Goal: Information Seeking & Learning: Learn about a topic

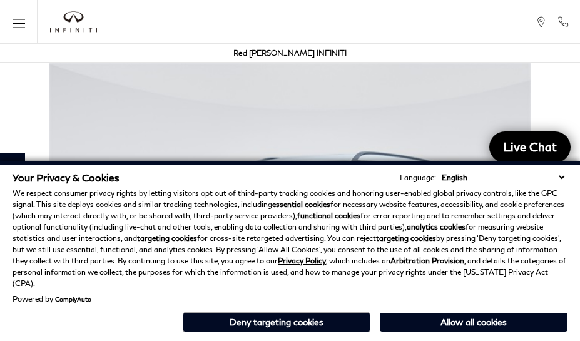
click at [564, 238] on p "We respect consumer privacy rights by letting visitors opt out of third-party t…" at bounding box center [290, 238] width 555 height 101
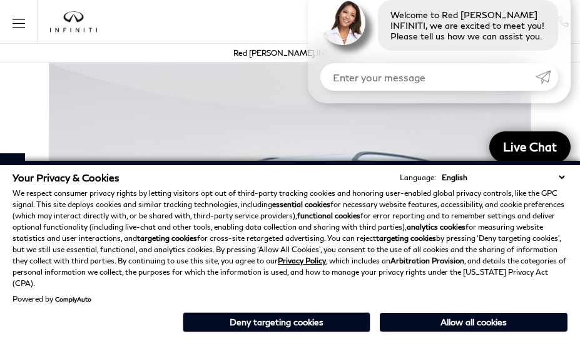
scroll to position [2208, 0]
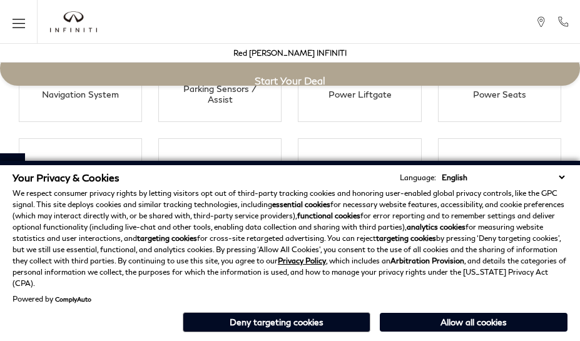
scroll to position [2208, 0]
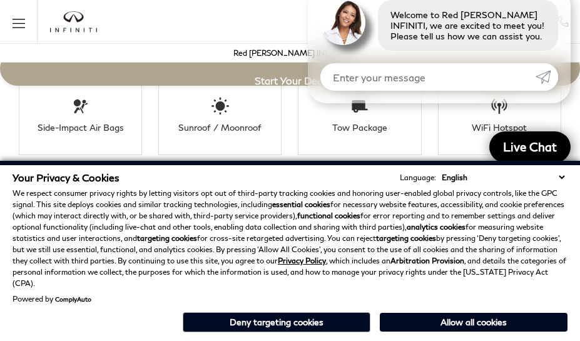
scroll to position [2284, 0]
